Goal: Information Seeking & Learning: Learn about a topic

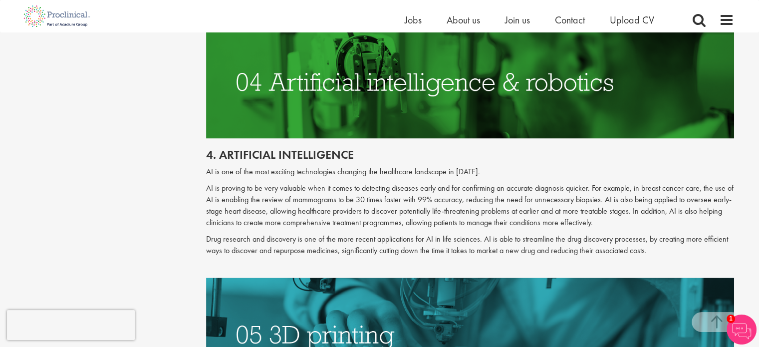
scroll to position [1348, 0]
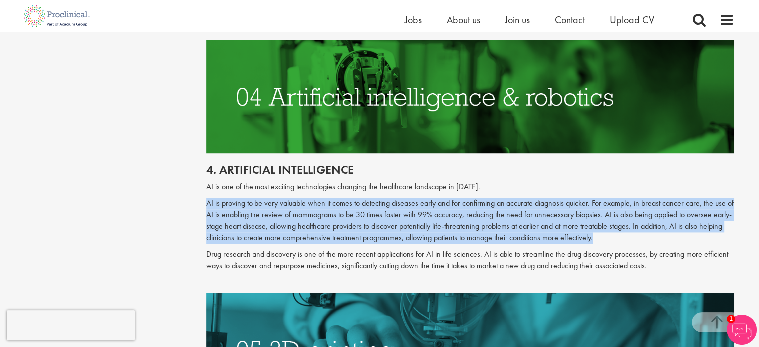
drag, startPoint x: 207, startPoint y: 191, endPoint x: 600, endPoint y: 229, distance: 394.6
click at [600, 229] on p "AI is proving to be very valuable when it comes to detecting diseases early and…" at bounding box center [470, 220] width 528 height 45
copy p "AI is proving to be very valuable when it comes to detecting diseases early and…"
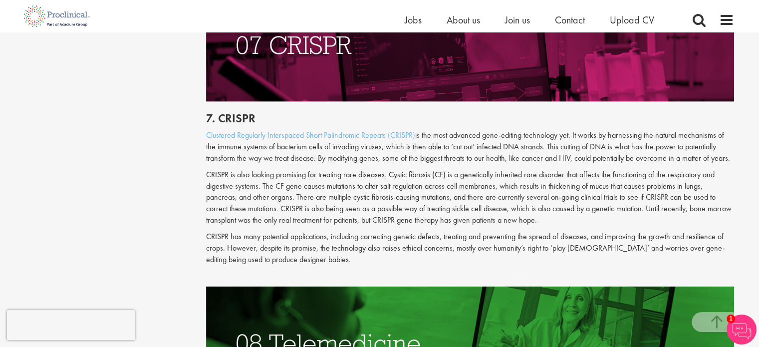
scroll to position [2211, 0]
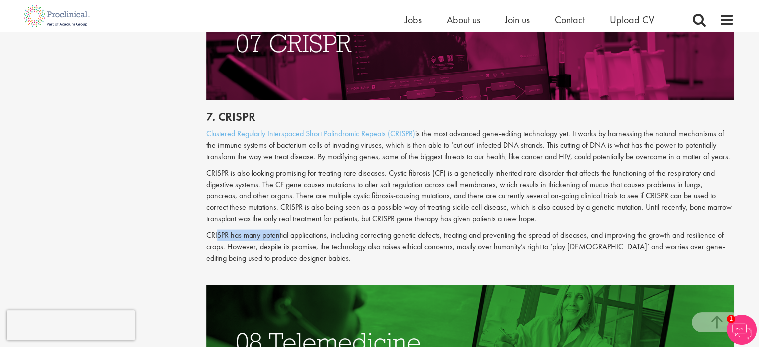
drag, startPoint x: 214, startPoint y: 221, endPoint x: 285, endPoint y: 230, distance: 71.9
click at [285, 230] on p "CRISPR has many potential applications, including correcting genetic defects, t…" at bounding box center [470, 247] width 528 height 34
click at [321, 245] on p "CRISPR has many potential applications, including correcting genetic defects, t…" at bounding box center [470, 247] width 528 height 34
click at [208, 168] on p "CRISPR is also looking promising for treating rare diseases. Cystic fibrosis (C…" at bounding box center [470, 196] width 528 height 57
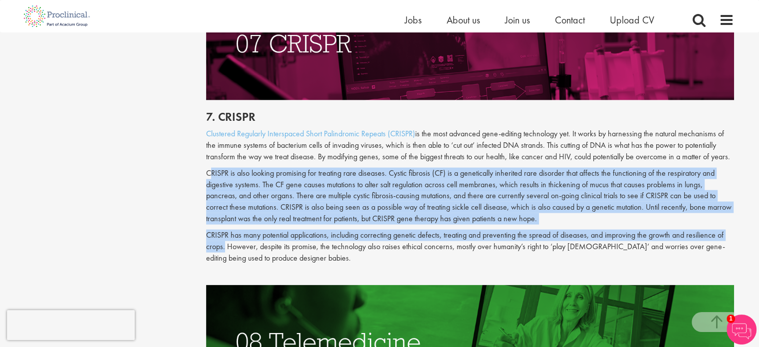
drag, startPoint x: 208, startPoint y: 160, endPoint x: 212, endPoint y: 236, distance: 76.0
click at [212, 236] on div "7. CRISPR Clustered Regularly Interspaced Short Palindromic Repeats (CRISPR) is…" at bounding box center [470, 192] width 543 height 185
copy div "CRISPR is also looking promising for treating rare diseases. [MEDICAL_DATA] (CF…"
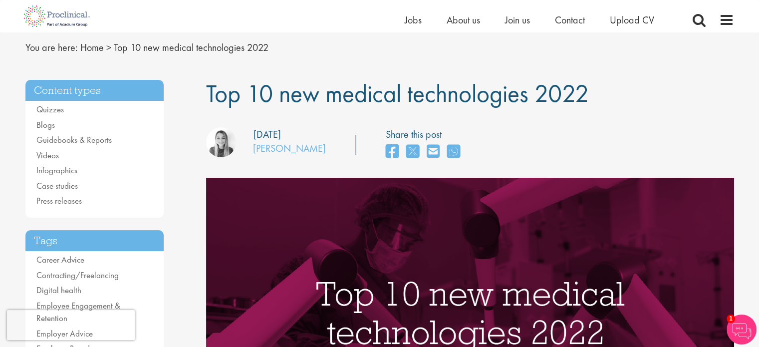
scroll to position [27, 0]
